Goal: Task Accomplishment & Management: Manage account settings

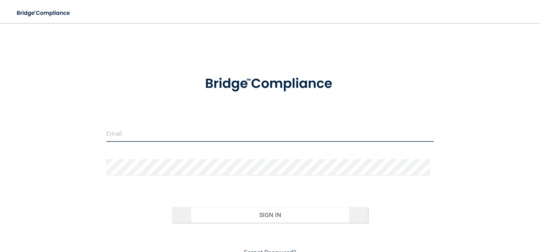
type input "[EMAIL_ADDRESS][DOMAIN_NAME]"
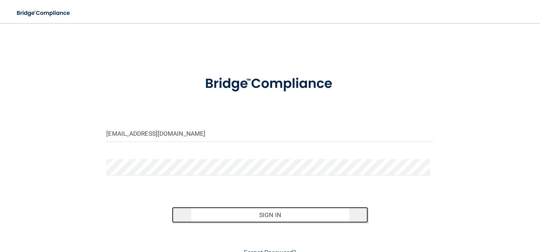
click at [230, 211] on button "Sign In" at bounding box center [270, 215] width 197 height 16
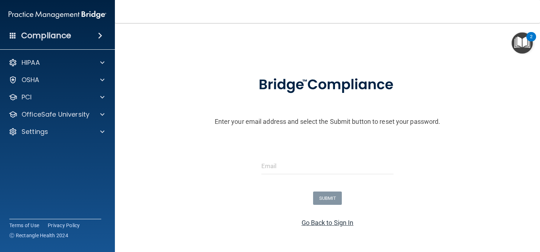
click at [330, 221] on link "Go Back to Sign In" at bounding box center [328, 222] width 52 height 8
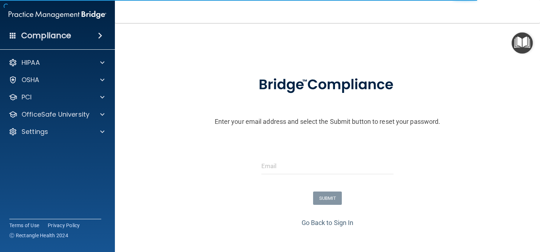
click at [80, 33] on div "Compliance" at bounding box center [57, 36] width 115 height 16
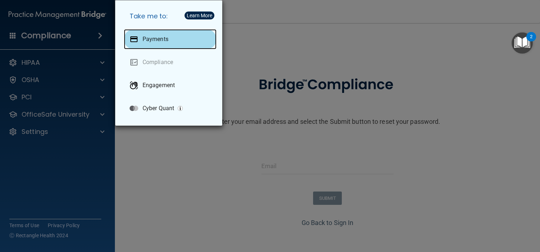
click at [135, 32] on div "Payments" at bounding box center [170, 39] width 93 height 20
click at [153, 42] on p "Payments" at bounding box center [156, 39] width 26 height 7
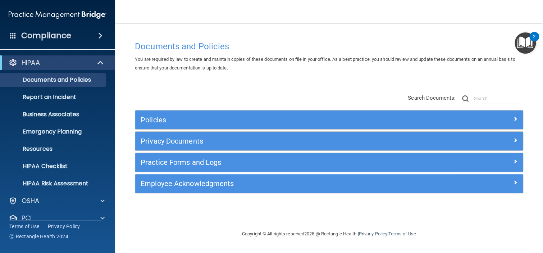
drag, startPoint x: 517, startPoint y: 3, endPoint x: 390, endPoint y: 34, distance: 130.4
click at [390, 34] on div "Documents and Policies You are required by law to create and maintain copies of…" at bounding box center [328, 126] width 399 height 192
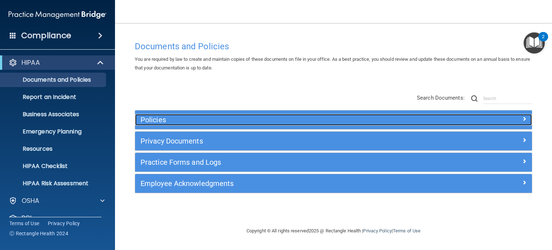
click at [211, 116] on h5 "Policies" at bounding box center [284, 120] width 287 height 8
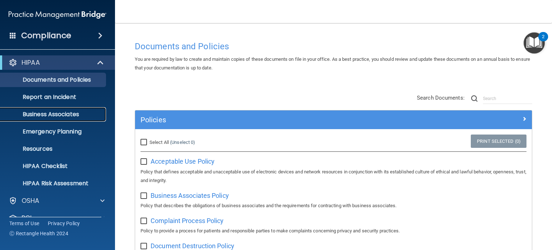
click at [78, 112] on p "Business Associates" at bounding box center [54, 114] width 98 height 7
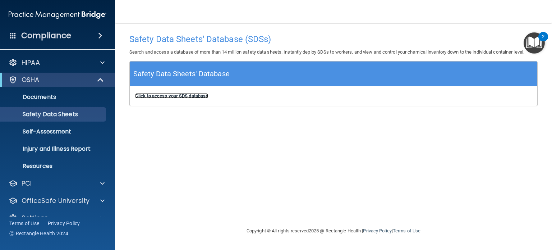
click at [174, 95] on b "Click to access your SDS database" at bounding box center [171, 95] width 73 height 5
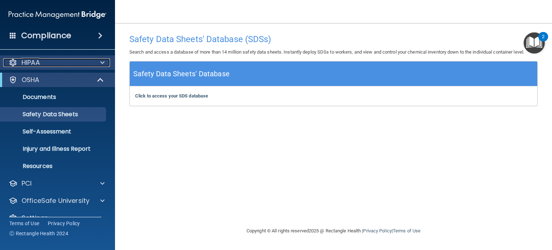
click at [80, 66] on div "HIPAA" at bounding box center [47, 62] width 89 height 9
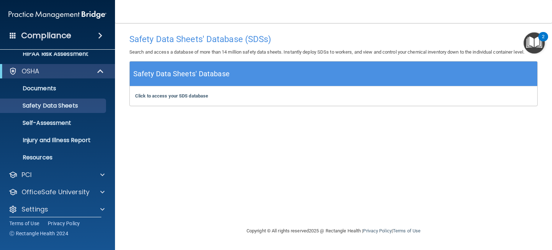
scroll to position [134, 0]
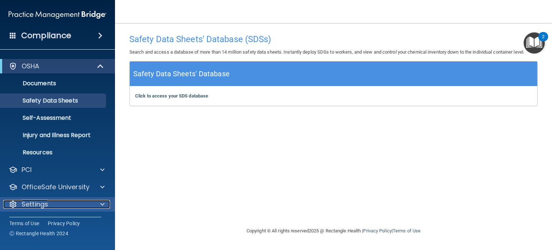
click at [62, 204] on div "Settings" at bounding box center [47, 204] width 89 height 9
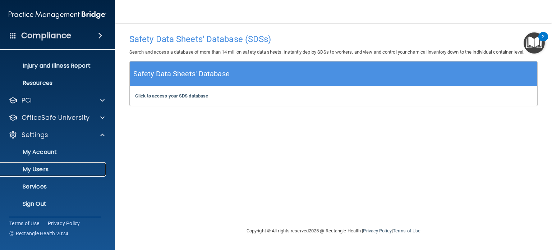
click at [61, 166] on p "My Users" at bounding box center [54, 169] width 98 height 7
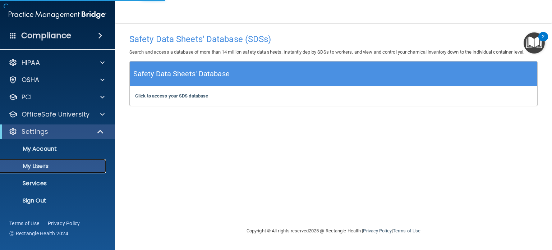
select select "20"
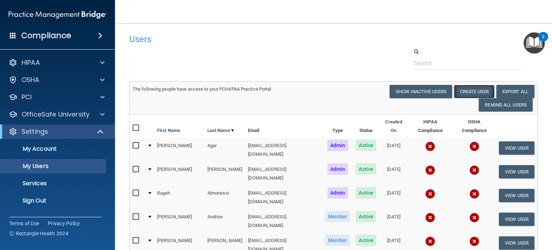
click at [471, 94] on button "Create User" at bounding box center [474, 91] width 41 height 13
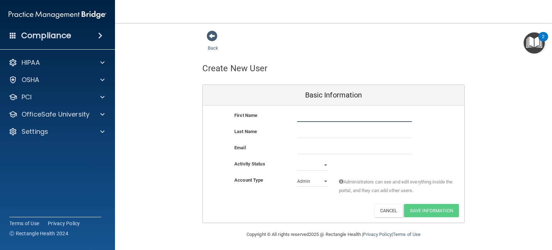
drag, startPoint x: 338, startPoint y: 118, endPoint x: 314, endPoint y: 116, distance: 23.8
click at [314, 116] on input "text" at bounding box center [354, 116] width 115 height 11
click at [378, 211] on button "Cancel" at bounding box center [388, 210] width 29 height 13
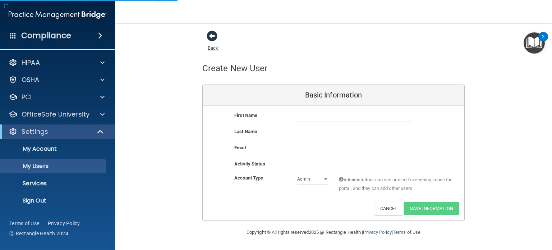
select select "20"
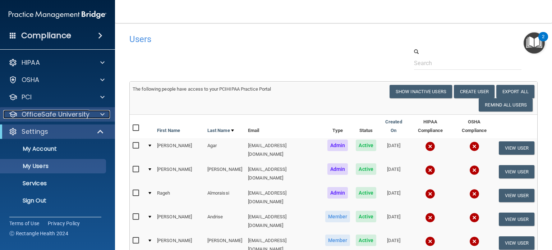
click at [46, 111] on p "OfficeSafe University" at bounding box center [56, 114] width 68 height 9
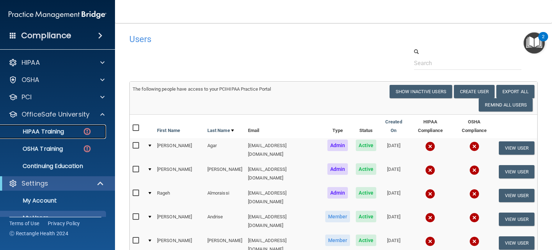
click at [48, 135] on link "HIPAA Training" at bounding box center [49, 131] width 113 height 14
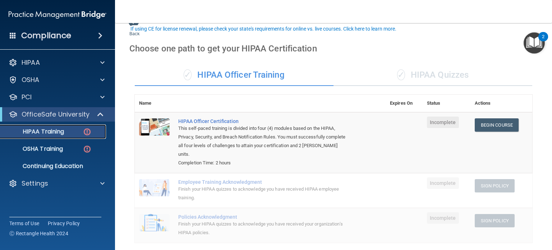
scroll to position [64, 0]
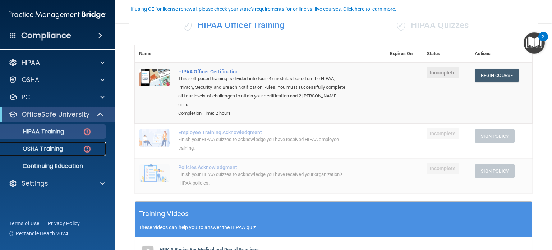
click at [40, 147] on p "OSHA Training" at bounding box center [34, 148] width 58 height 7
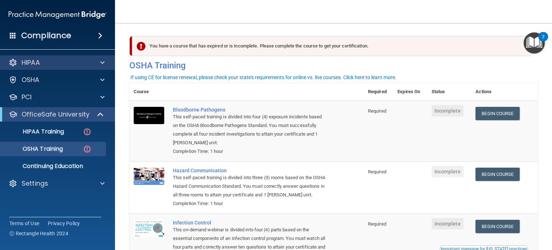
click at [65, 57] on div "HIPAA" at bounding box center [57, 62] width 115 height 14
click at [100, 61] on span at bounding box center [102, 62] width 4 height 9
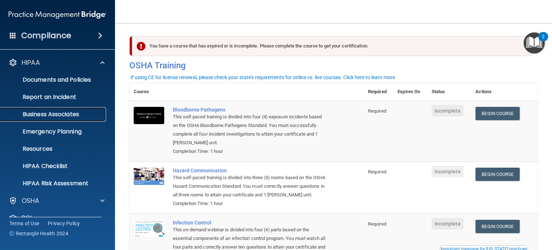
click at [70, 115] on p "Business Associates" at bounding box center [54, 114] width 98 height 7
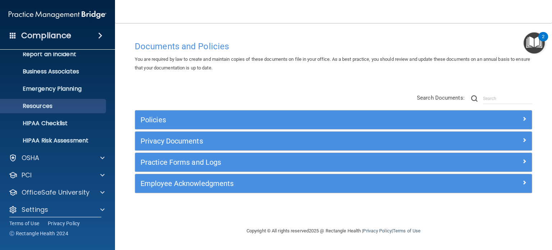
scroll to position [47, 0]
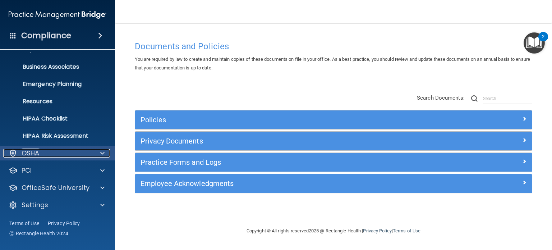
click at [67, 152] on div "OSHA" at bounding box center [47, 153] width 89 height 9
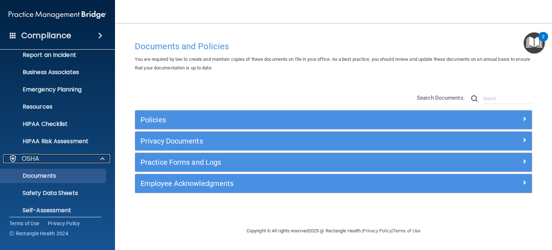
scroll to position [0, 0]
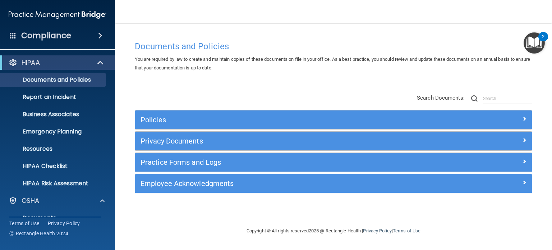
click at [190, 73] on div "Documents and Policies You are required by law to create and maintain copies of…" at bounding box center [333, 131] width 408 height 189
